Goal: Transaction & Acquisition: Purchase product/service

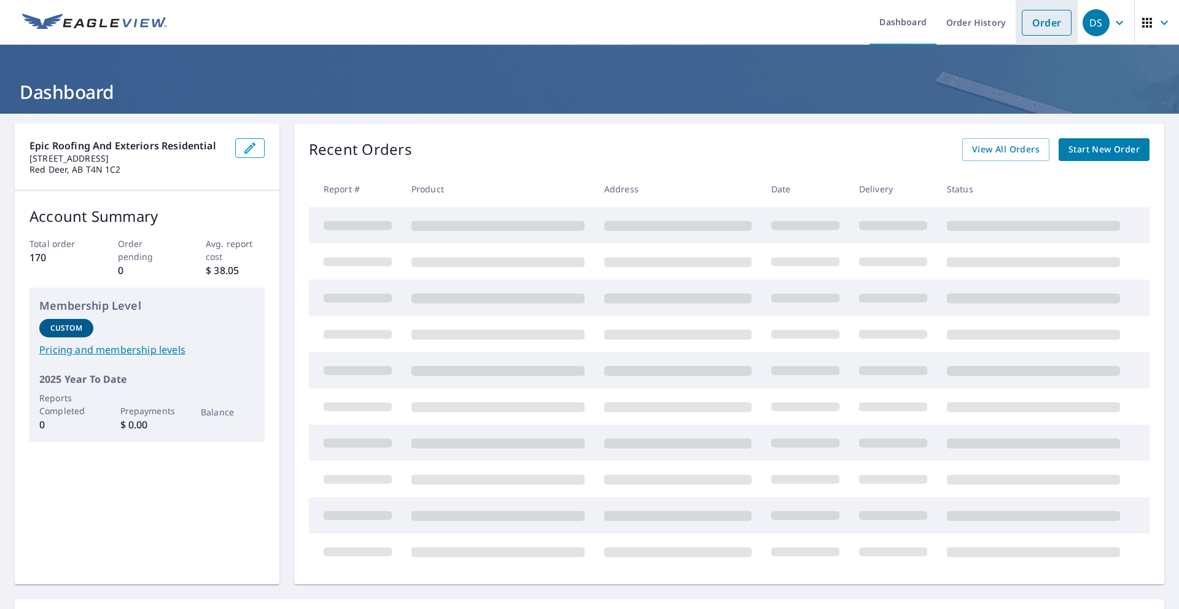
click at [1031, 25] on link "Order" at bounding box center [1047, 23] width 50 height 26
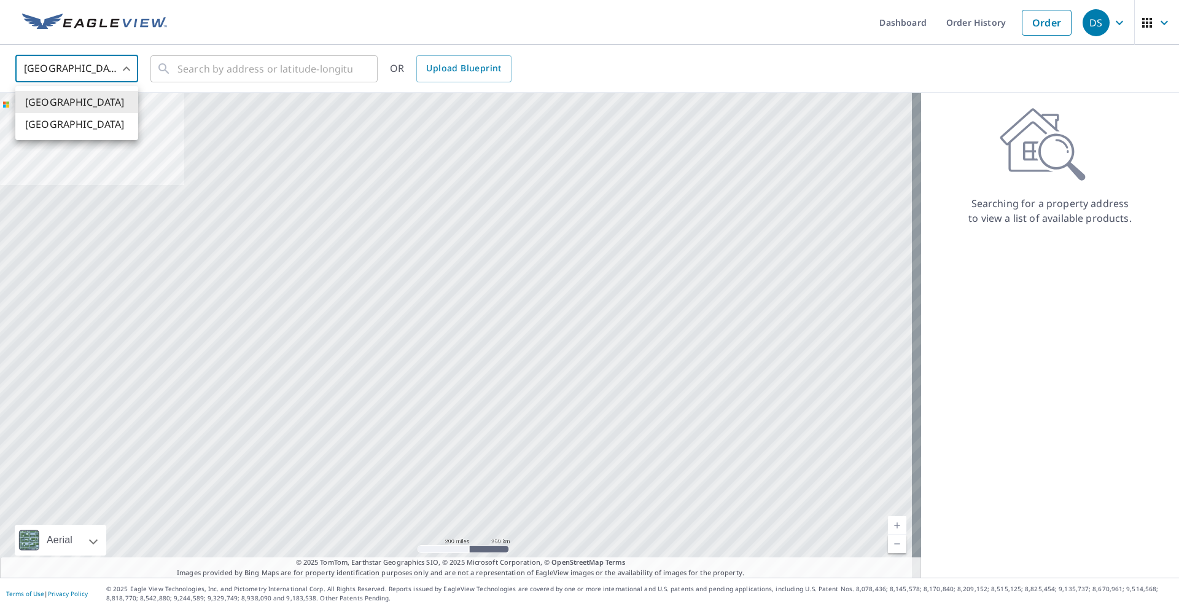
click at [89, 64] on body "DS DS Dashboard Order History Order DS United States US ​ ​ OR Upload Blueprint…" at bounding box center [589, 304] width 1179 height 609
click at [49, 123] on li "[GEOGRAPHIC_DATA]" at bounding box center [76, 124] width 123 height 22
type input "CA"
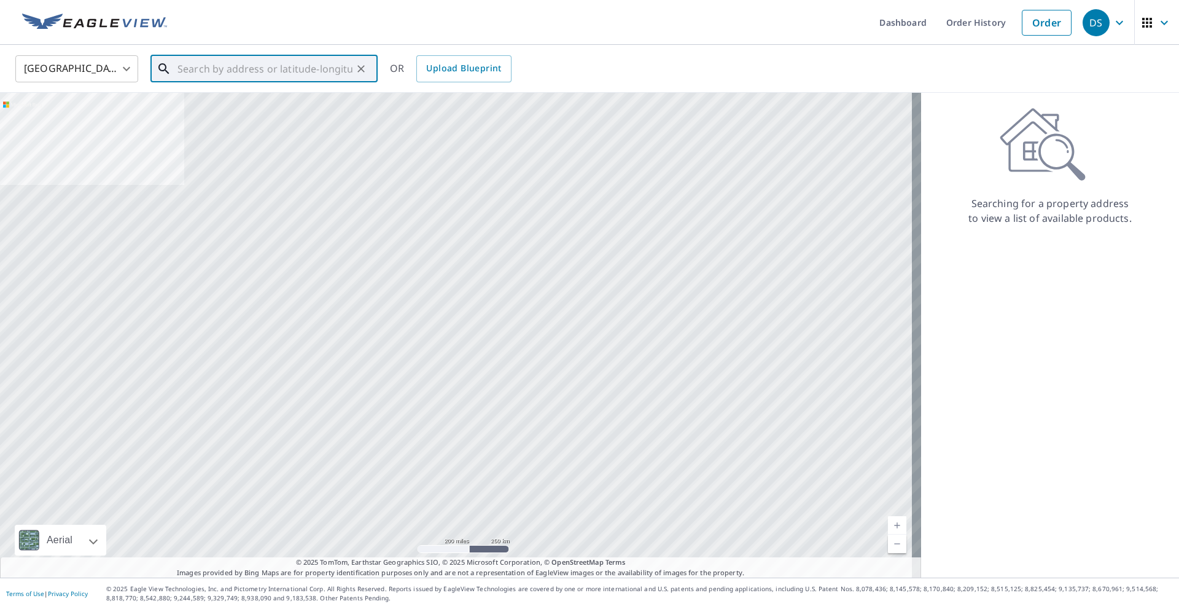
click at [197, 67] on input "text" at bounding box center [264, 69] width 175 height 34
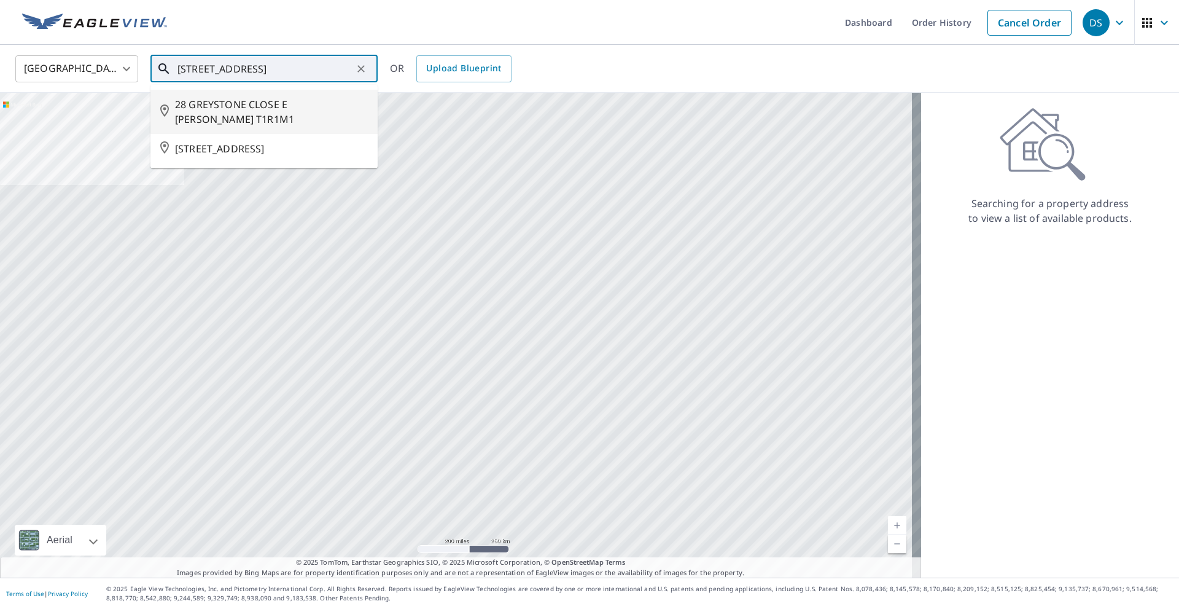
click at [207, 101] on span "28 GREYSTONE CLOSE E [PERSON_NAME] T1R1M1" at bounding box center [271, 111] width 193 height 29
type input "28 GREYSTONE CLOSE E [PERSON_NAME] T1R1M1"
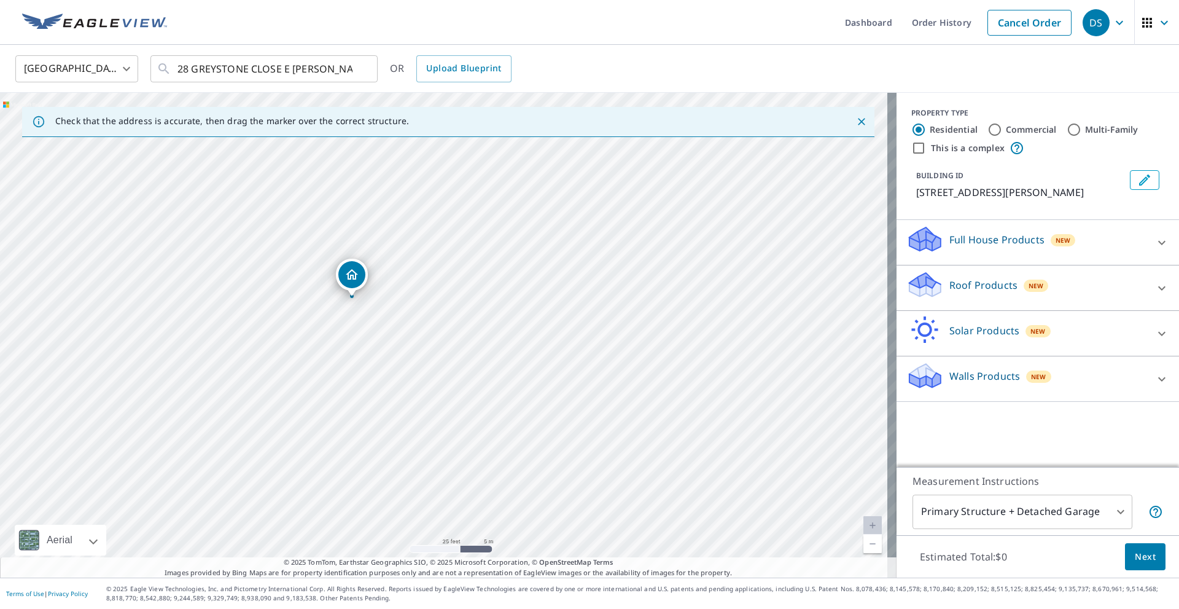
drag, startPoint x: 415, startPoint y: 403, endPoint x: 348, endPoint y: 273, distance: 145.8
click at [1158, 244] on icon at bounding box center [1161, 242] width 7 height 4
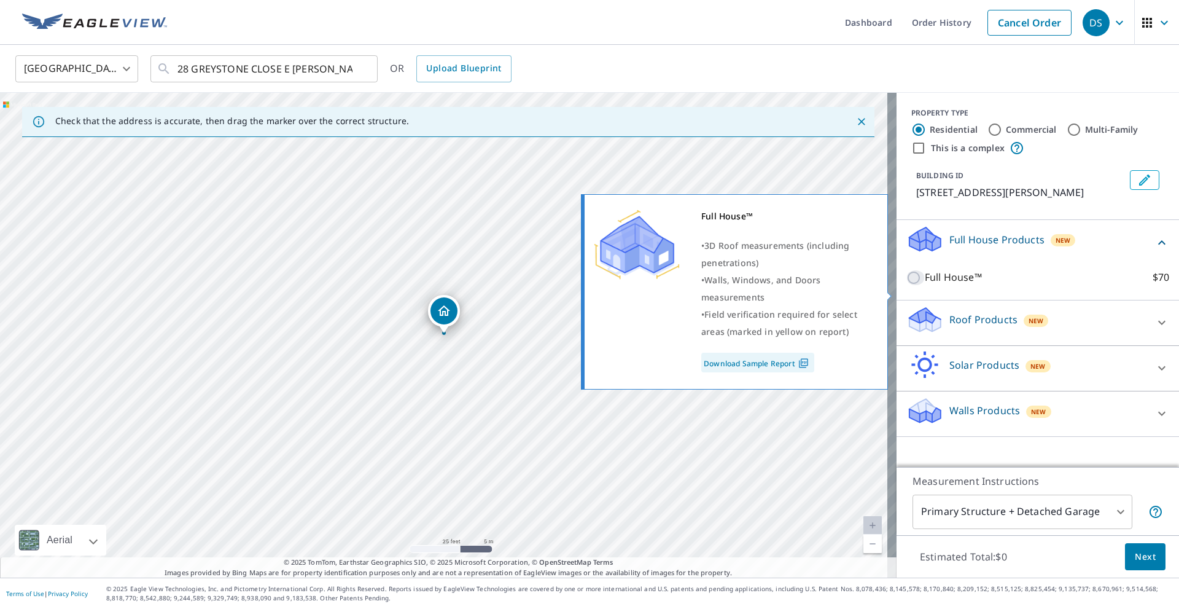
click at [906, 285] on input "Full House™ $70" at bounding box center [915, 277] width 18 height 15
checkbox input "true"
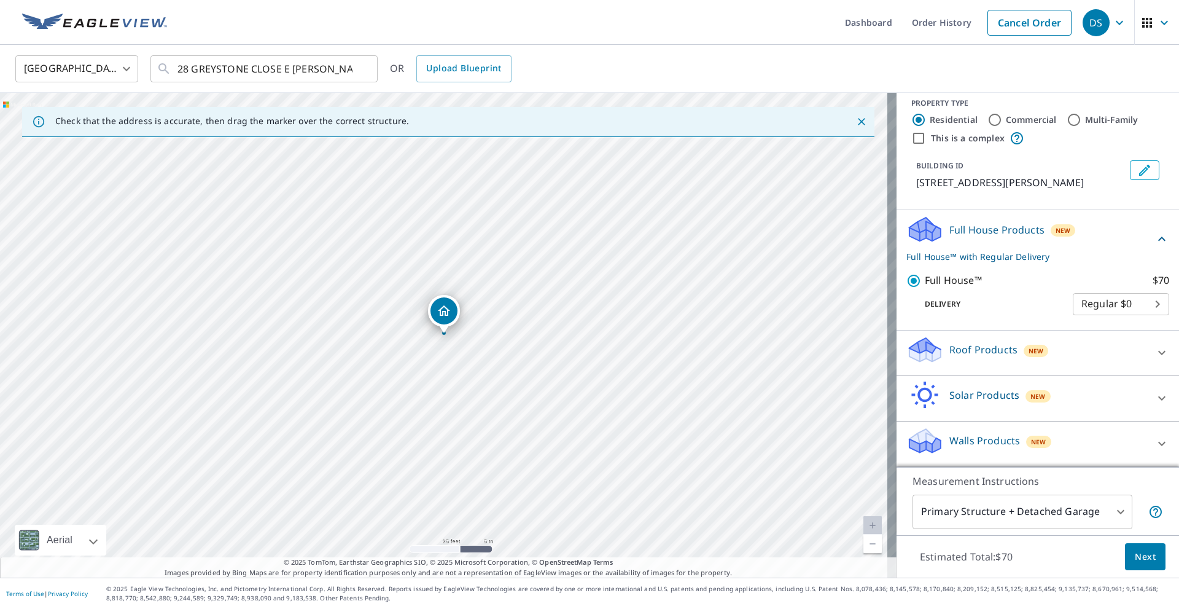
scroll to position [25, 0]
click at [1137, 557] on span "Next" at bounding box center [1145, 556] width 21 height 15
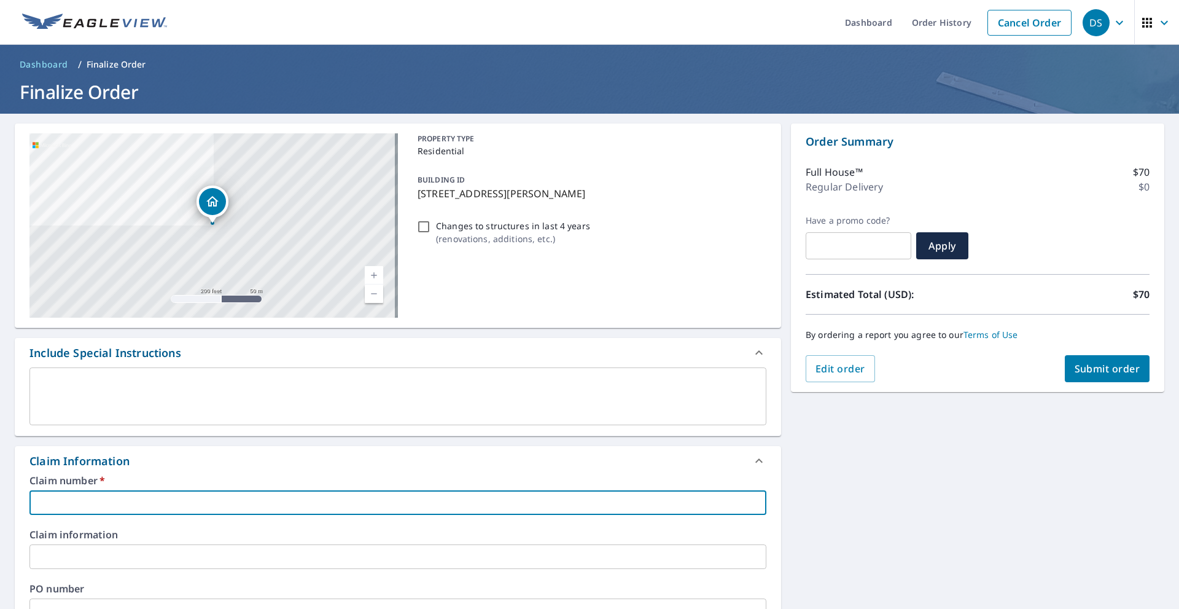
click at [56, 502] on input "text" at bounding box center [397, 502] width 737 height 25
click at [80, 502] on input "2502-081" at bounding box center [397, 502] width 737 height 25
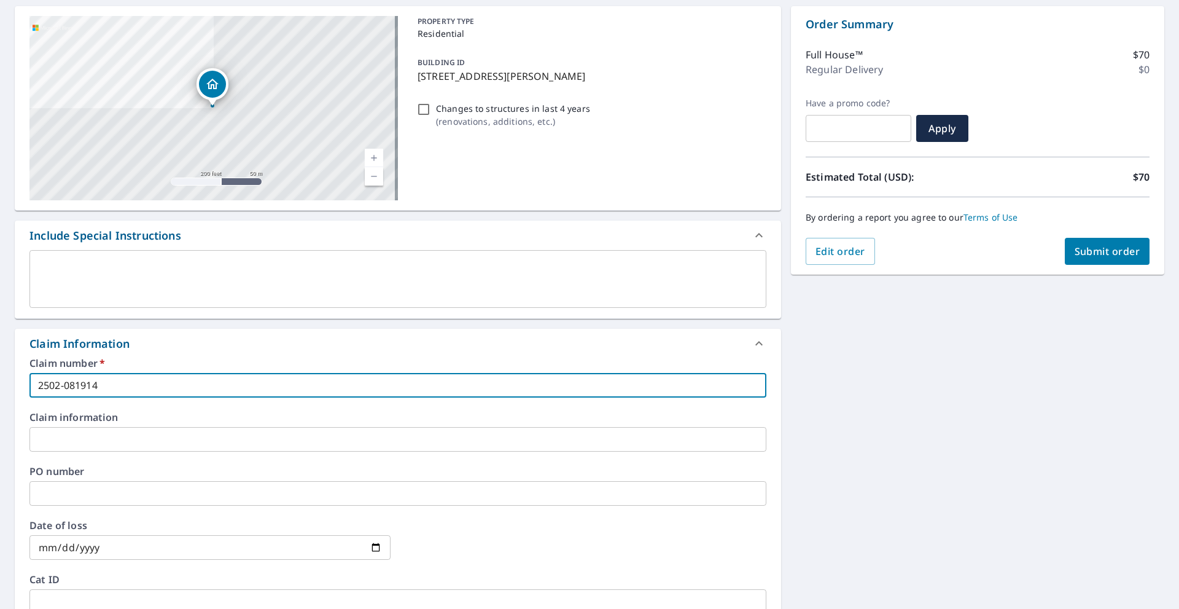
scroll to position [123, 0]
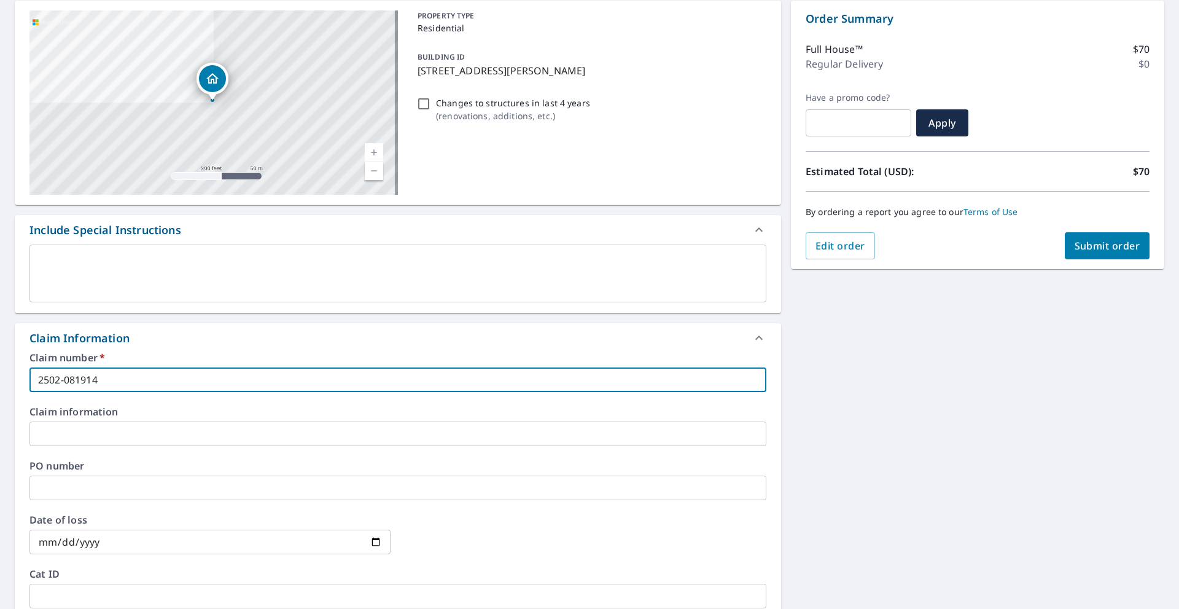
type input "2502-081914"
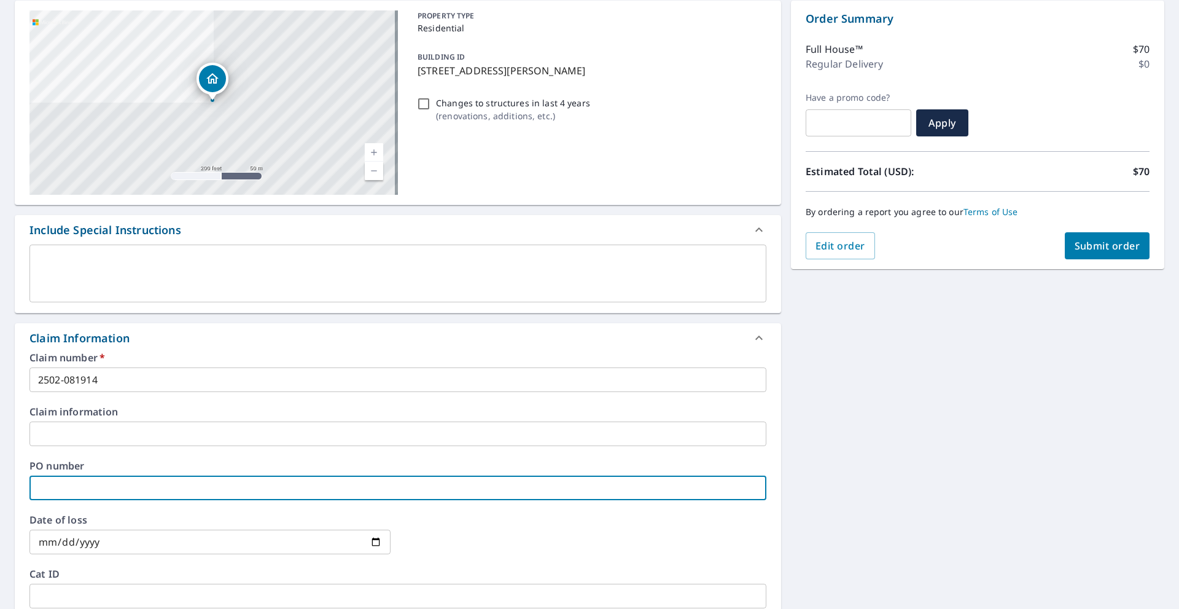
drag, startPoint x: 58, startPoint y: 494, endPoint x: 50, endPoint y: 491, distance: 8.0
click at [58, 494] on input "text" at bounding box center [397, 487] width 737 height 25
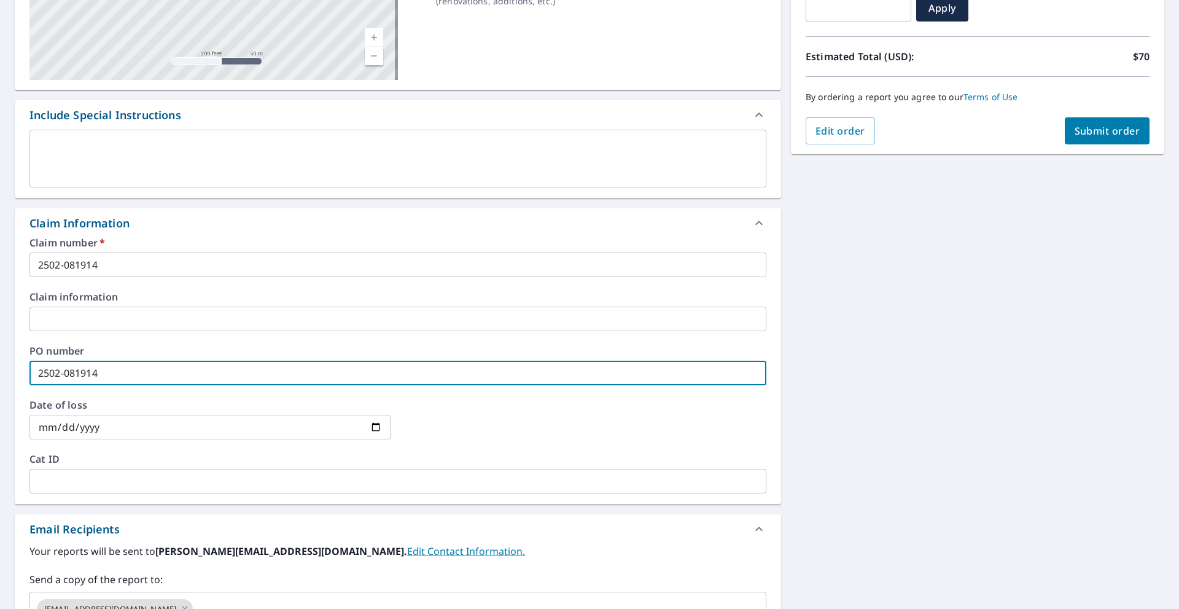
scroll to position [246, 0]
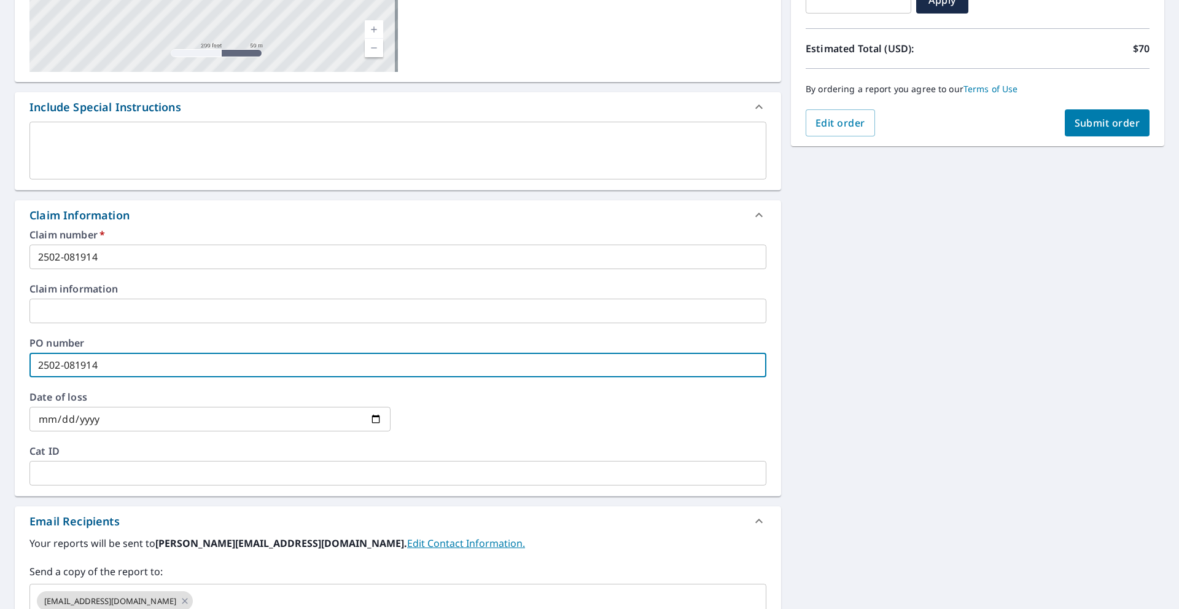
type input "2502-081914"
click at [92, 316] on input "text" at bounding box center [397, 310] width 737 height 25
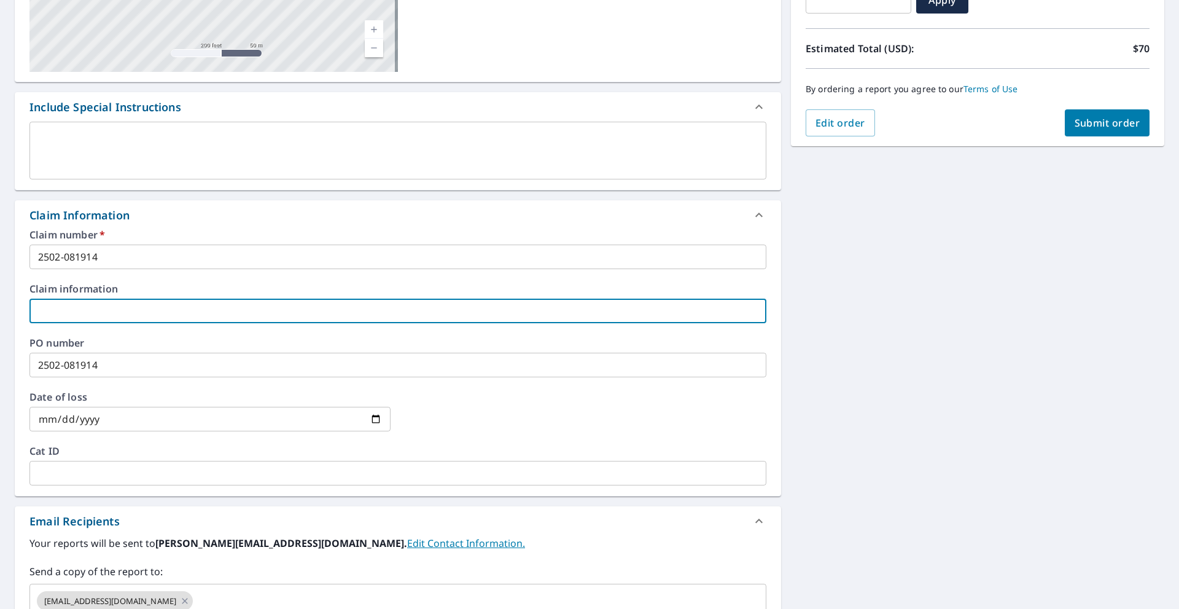
click at [94, 419] on input "date" at bounding box center [209, 419] width 361 height 25
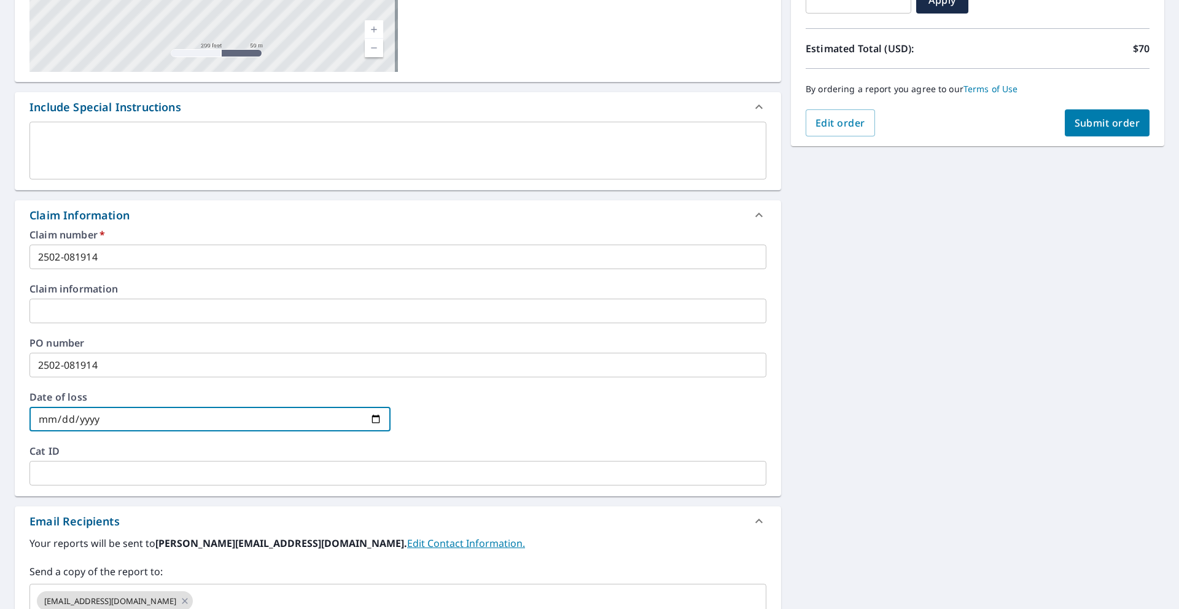
click at [371, 416] on input "date" at bounding box center [209, 419] width 361 height 25
type input "[DATE]"
click at [372, 417] on input "[DATE]" at bounding box center [209, 419] width 361 height 25
click at [238, 417] on input "[DATE]" at bounding box center [209, 419] width 361 height 25
drag, startPoint x: 97, startPoint y: 418, endPoint x: 36, endPoint y: 413, distance: 60.9
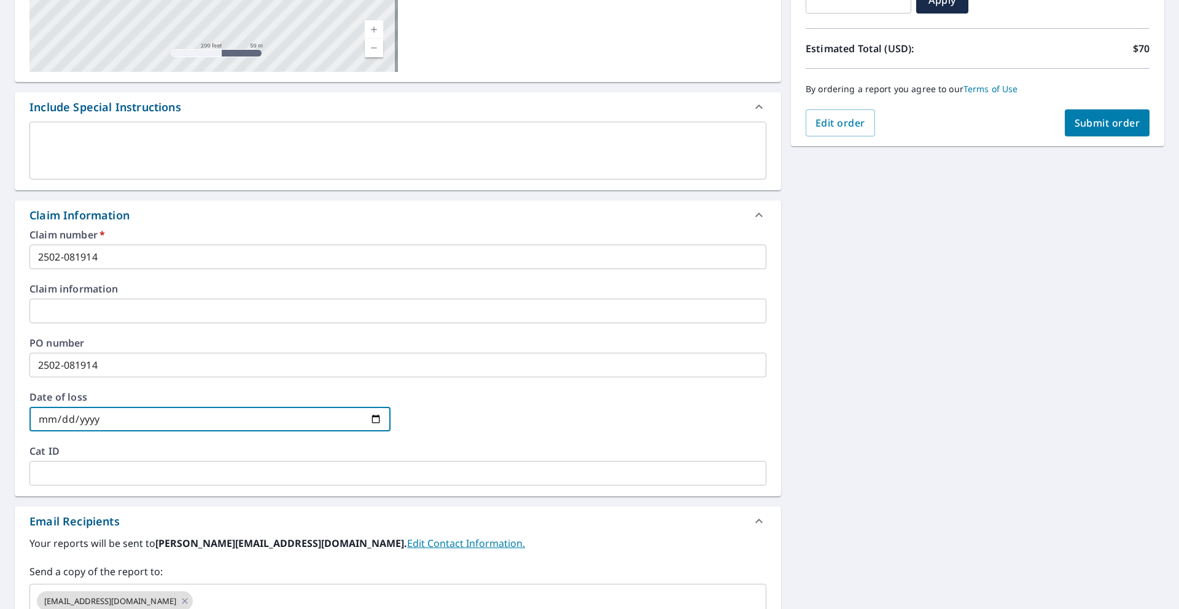
click at [36, 413] on input "[DATE]" at bounding box center [209, 419] width 361 height 25
click at [45, 413] on input "[DATE]" at bounding box center [209, 419] width 361 height 25
click at [111, 418] on input "[DATE]" at bounding box center [209, 419] width 361 height 25
click at [111, 417] on input "[DATE]" at bounding box center [209, 419] width 361 height 25
click at [80, 417] on input "[DATE]" at bounding box center [209, 419] width 361 height 25
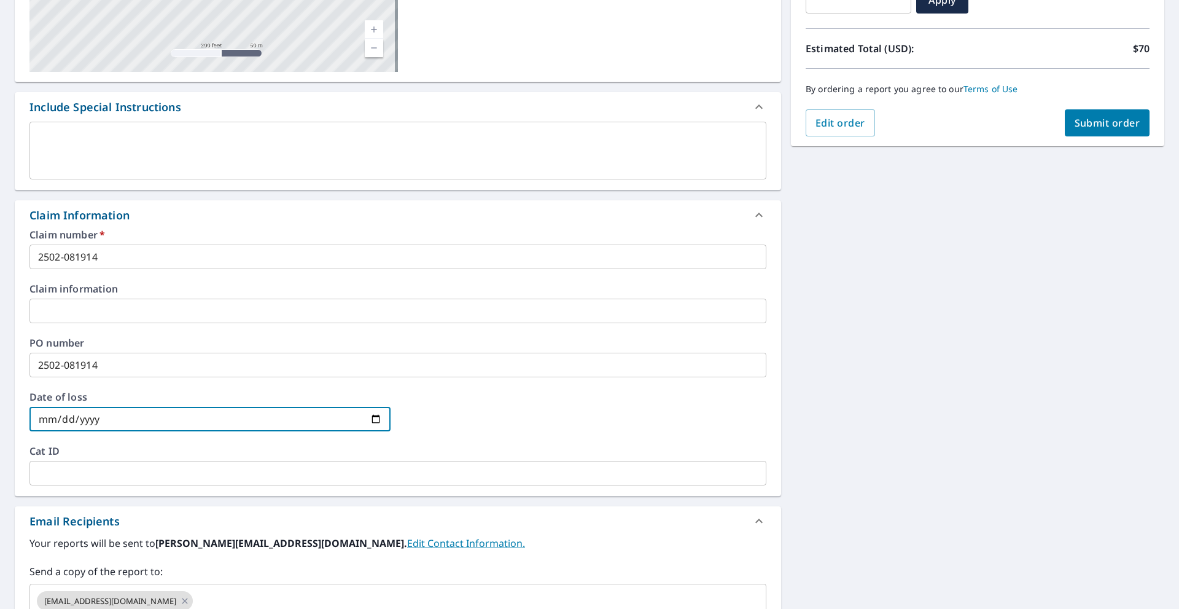
click at [80, 417] on input "[DATE]" at bounding box center [209, 419] width 361 height 25
click at [99, 416] on input "date" at bounding box center [209, 419] width 361 height 25
click at [84, 418] on input "date" at bounding box center [209, 419] width 361 height 25
click at [69, 419] on input "date" at bounding box center [209, 419] width 361 height 25
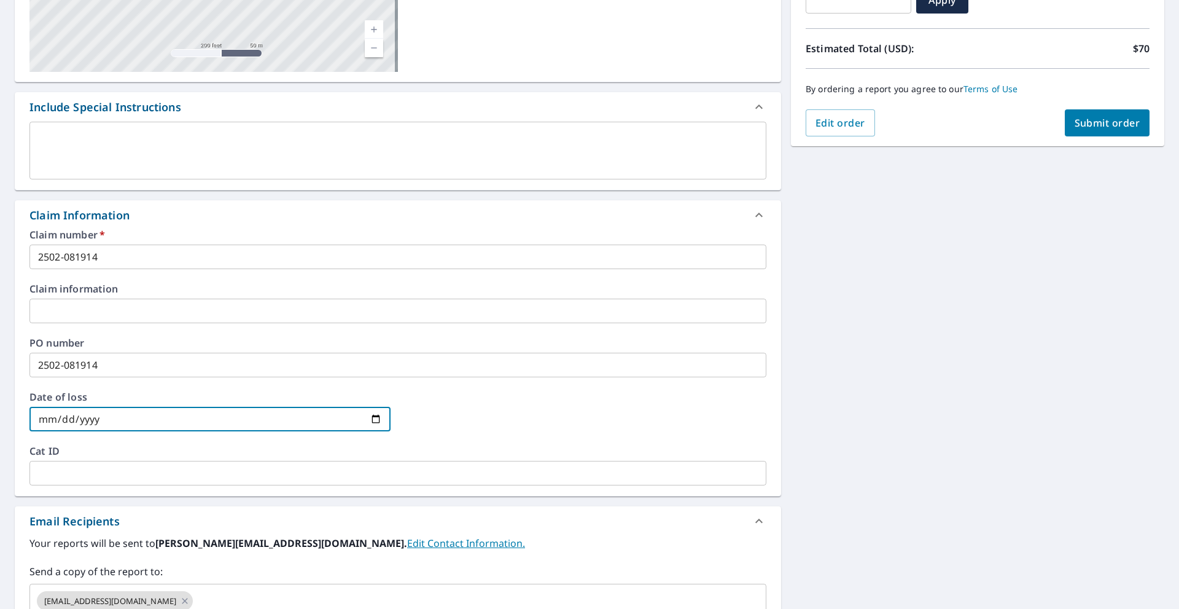
click at [105, 417] on input "date" at bounding box center [209, 419] width 361 height 25
click at [846, 365] on div "[STREET_ADDRESS][PERSON_NAME] T1R1M1 Aerial Road A standard road map Aerial A d…" at bounding box center [589, 314] width 1179 height 892
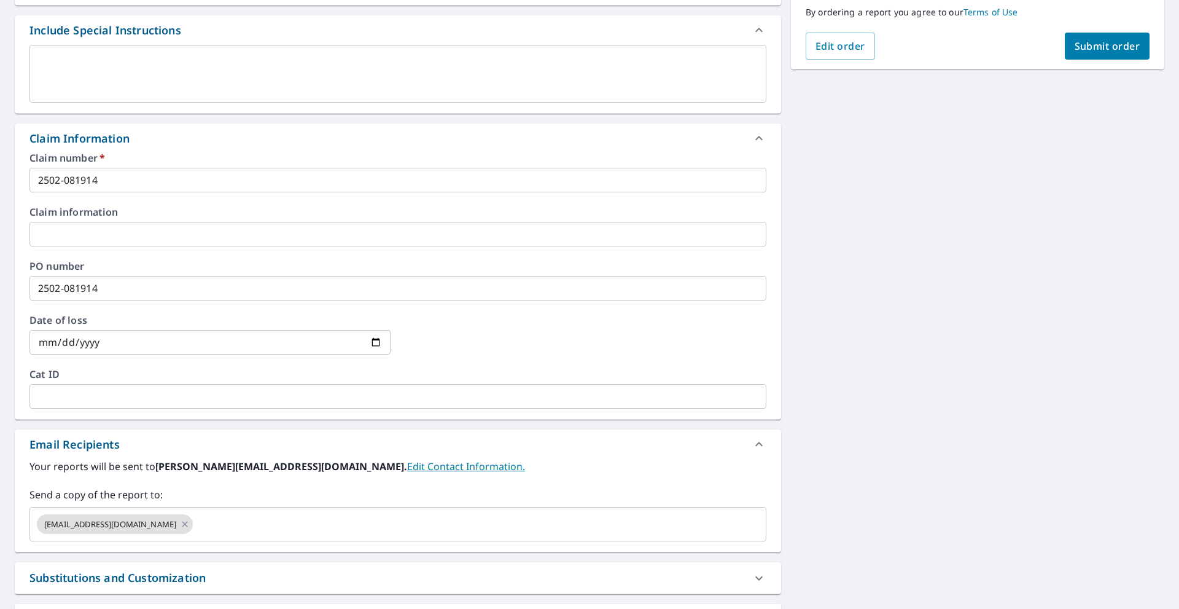
scroll to position [429, 0]
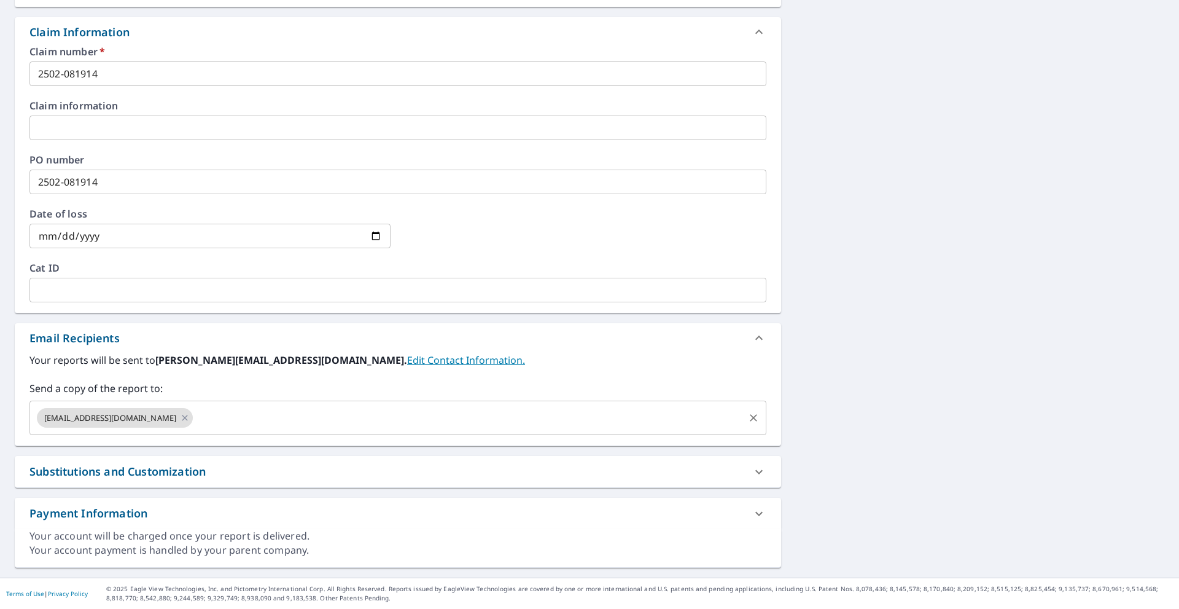
click at [195, 420] on input "text" at bounding box center [469, 417] width 548 height 23
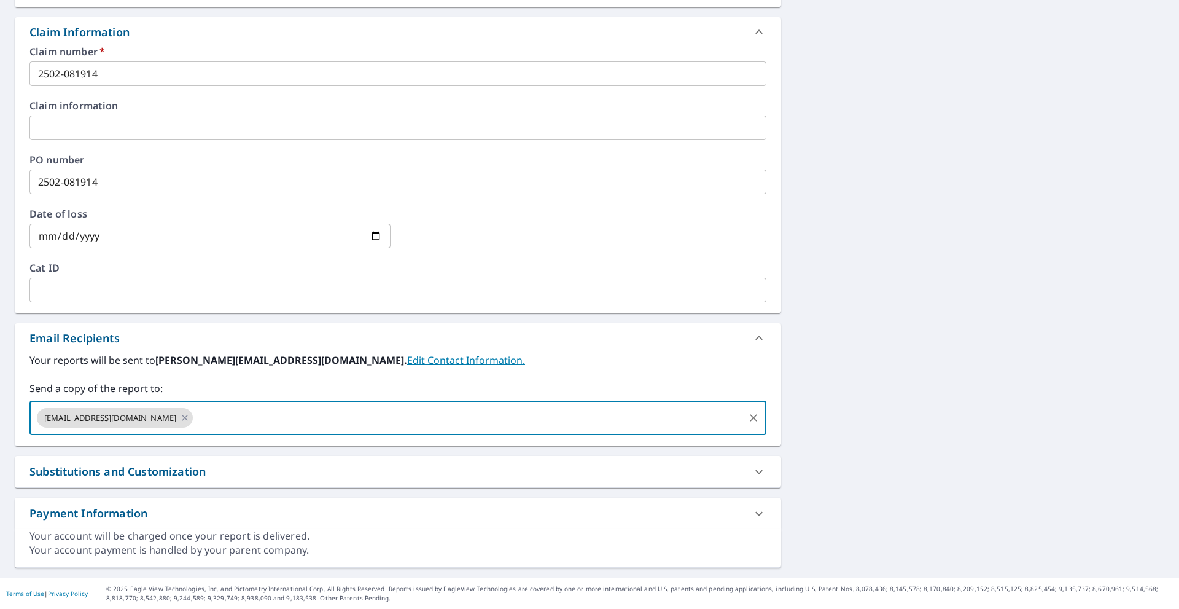
type input "[PERSON_NAME][EMAIL_ADDRESS][DOMAIN_NAME]"
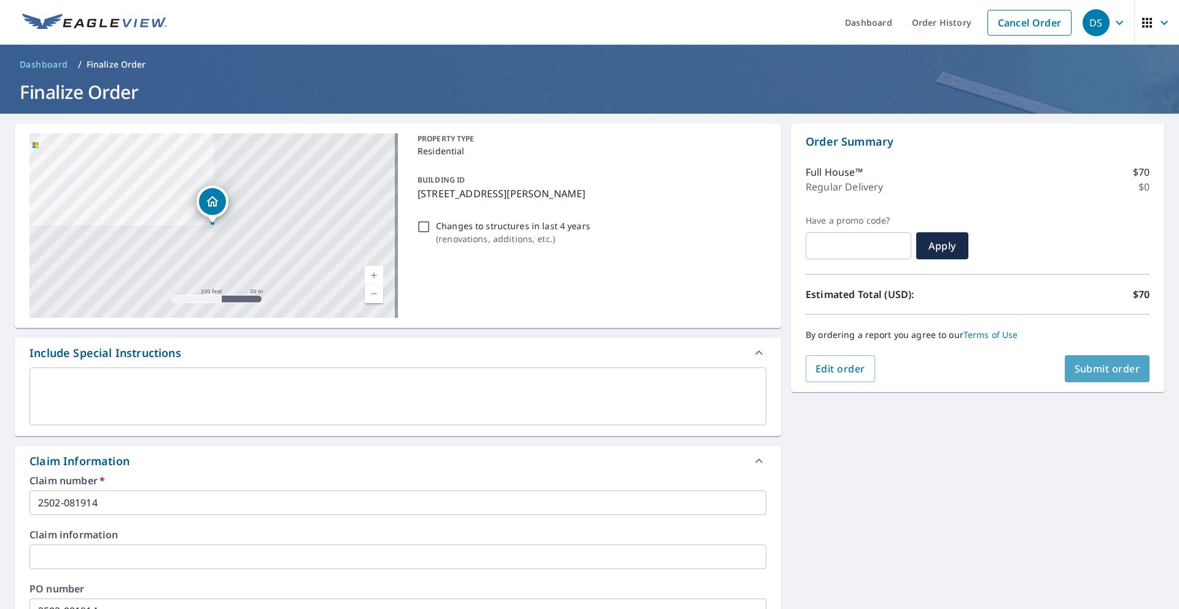
click at [1094, 372] on span "Submit order" at bounding box center [1108, 369] width 66 height 14
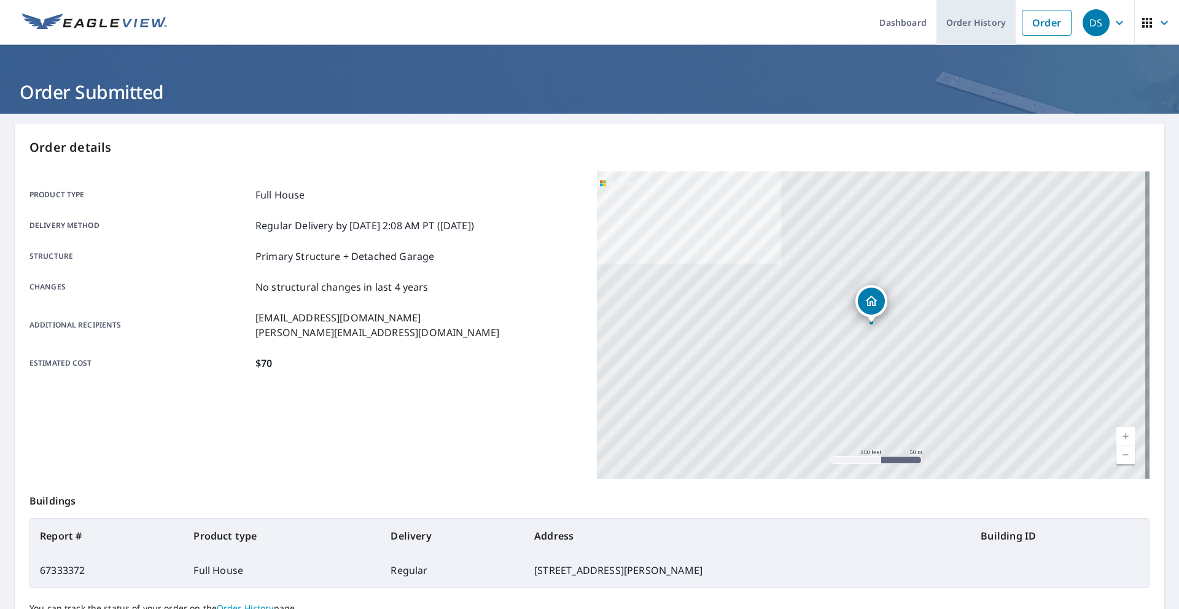
click at [952, 22] on link "Order History" at bounding box center [975, 22] width 79 height 45
